Goal: Navigation & Orientation: Find specific page/section

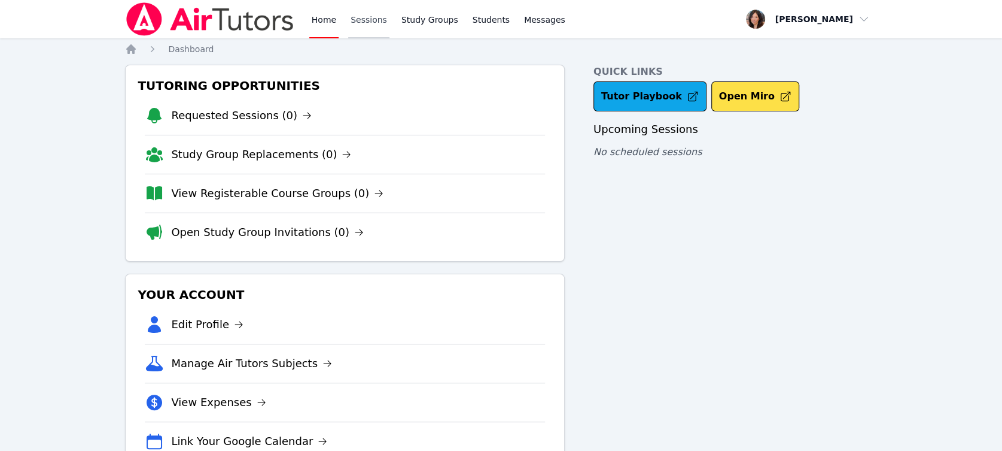
click at [374, 28] on link "Sessions" at bounding box center [368, 19] width 41 height 38
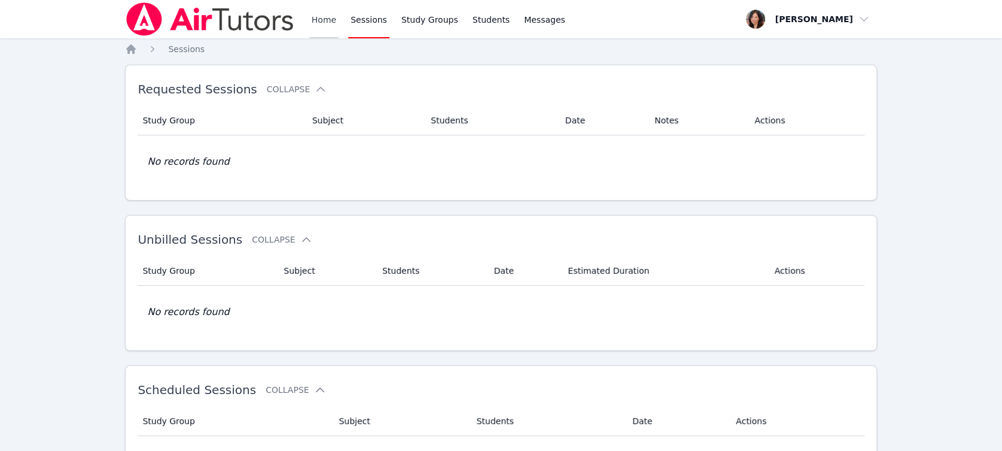
click at [313, 20] on link "Home" at bounding box center [323, 19] width 29 height 38
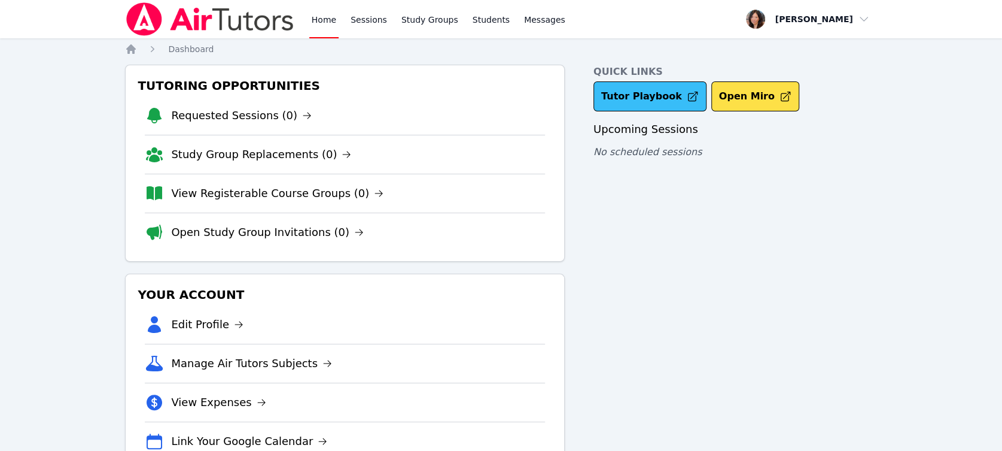
click at [632, 97] on link "Tutor Playbook" at bounding box center [650, 96] width 113 height 30
click at [326, 15] on link "Home" at bounding box center [323, 19] width 29 height 38
click at [321, 20] on link "Home" at bounding box center [323, 19] width 29 height 38
click at [370, 20] on link "Sessions" at bounding box center [368, 19] width 41 height 38
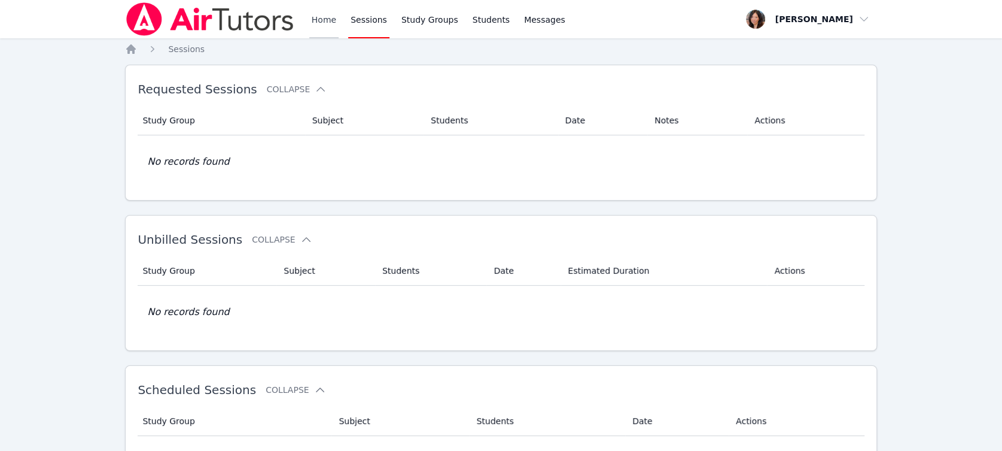
click at [315, 24] on link "Home" at bounding box center [323, 19] width 29 height 38
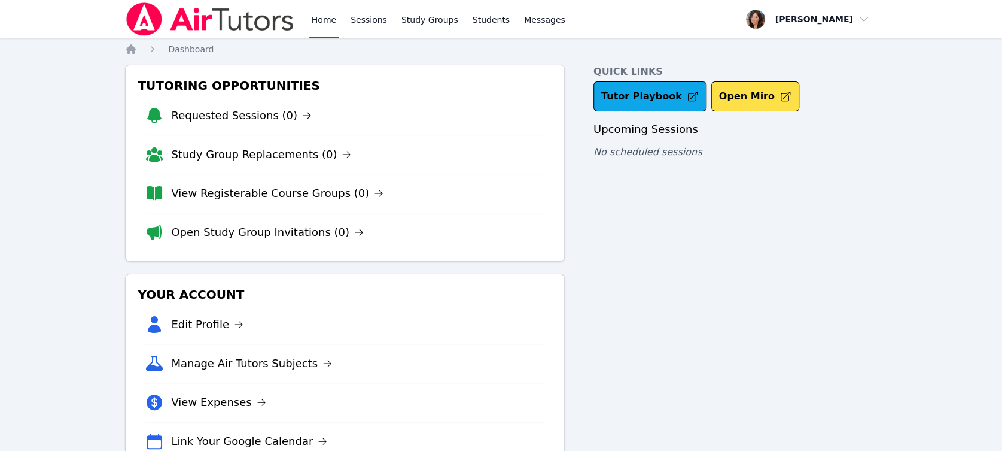
click at [322, 19] on link "Home" at bounding box center [323, 19] width 29 height 38
click at [320, 19] on link "Home" at bounding box center [323, 19] width 29 height 38
click at [356, 10] on link "Sessions" at bounding box center [368, 19] width 41 height 38
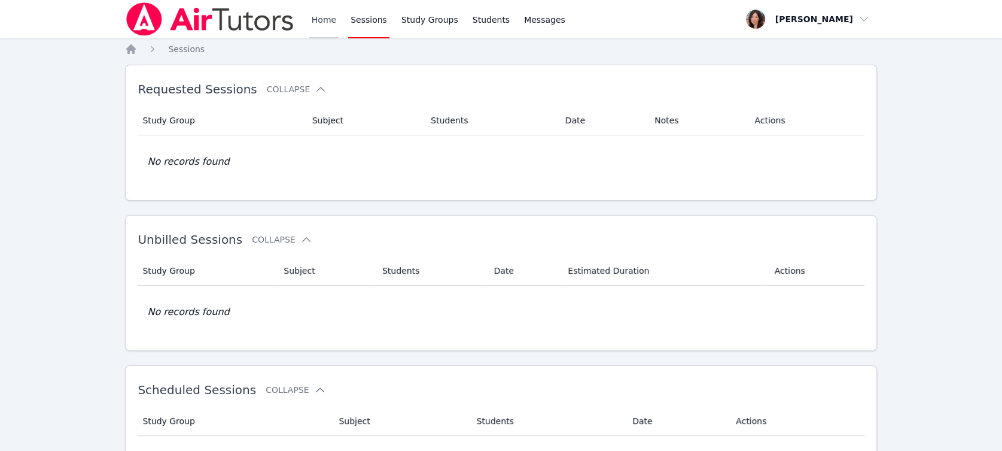
click at [330, 19] on link "Home" at bounding box center [323, 19] width 29 height 38
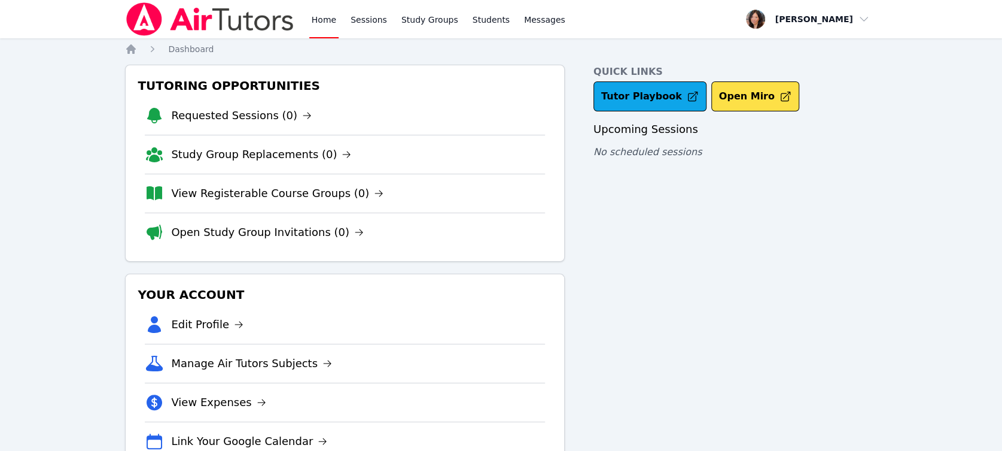
click at [330, 19] on link "Home" at bounding box center [323, 19] width 29 height 38
click at [354, 16] on link "Sessions" at bounding box center [368, 19] width 41 height 38
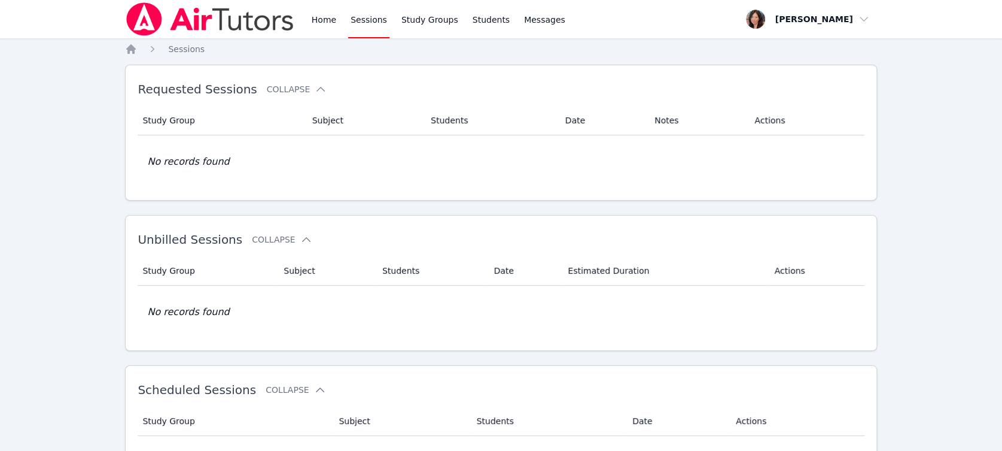
click at [308, 20] on div "Home Sessions Study Groups Students Messages" at bounding box center [346, 19] width 442 height 38
click at [314, 20] on link "Home" at bounding box center [323, 19] width 29 height 38
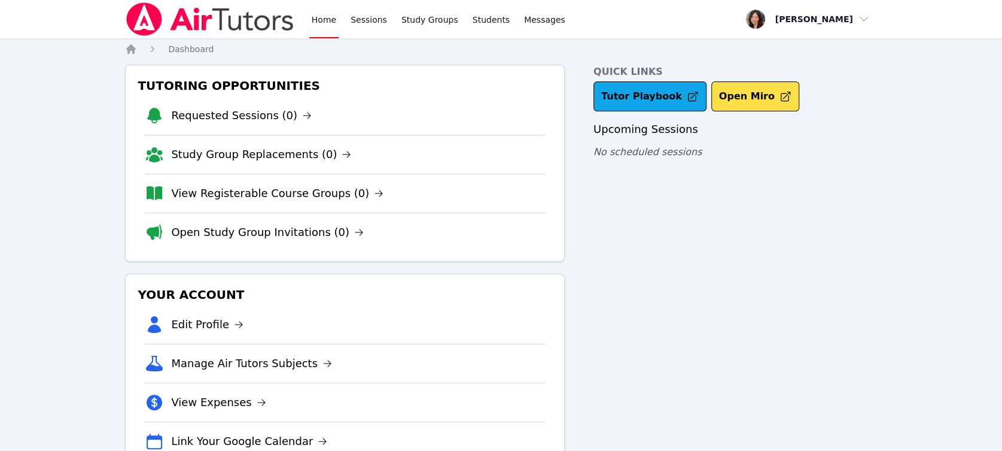
click at [314, 19] on link "Home" at bounding box center [323, 19] width 29 height 38
